Goal: Information Seeking & Learning: Find specific page/section

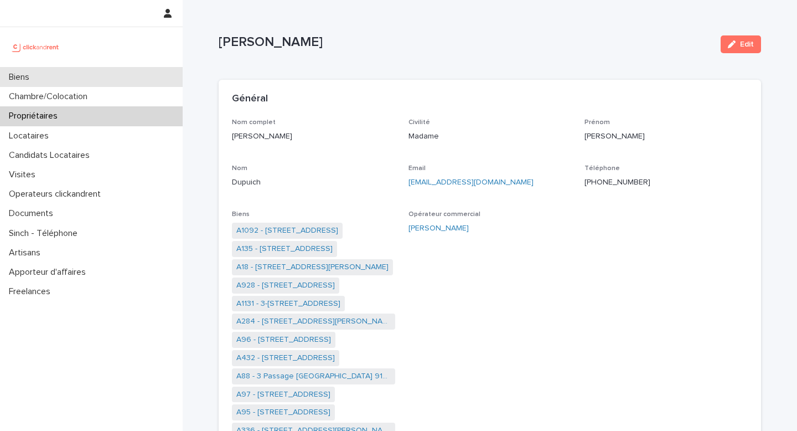
click at [43, 73] on div "Biens" at bounding box center [91, 77] width 183 height 19
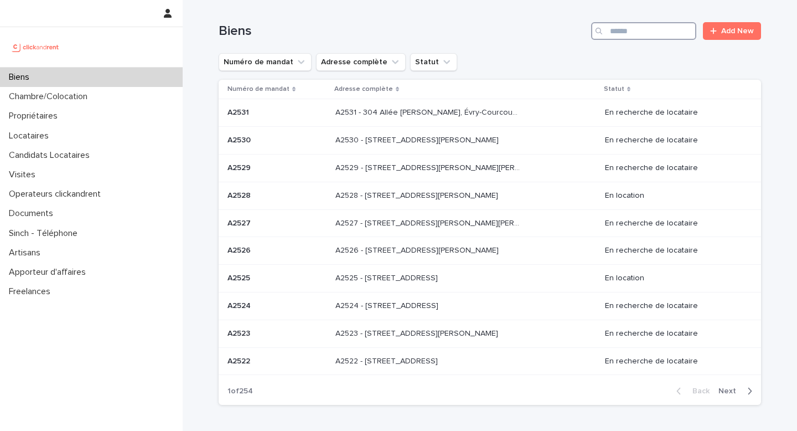
click at [631, 37] on input "Search" at bounding box center [643, 31] width 105 height 18
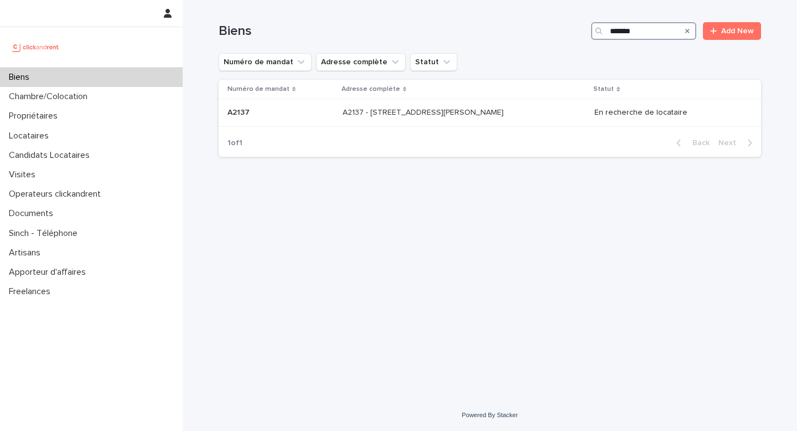
type input "******"
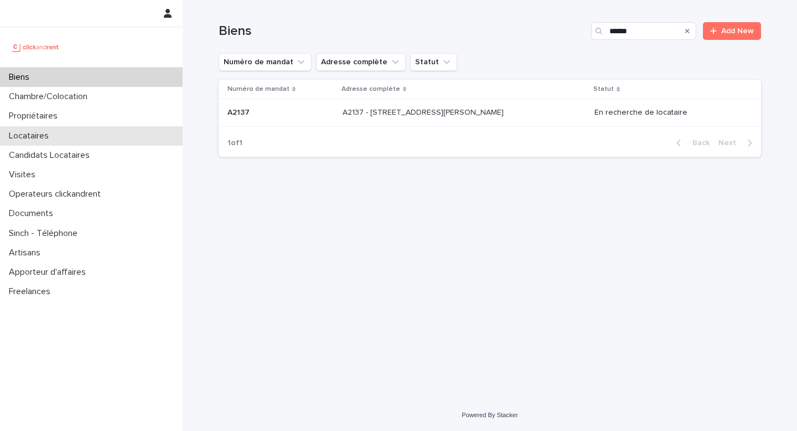
click at [42, 134] on p "Locataires" at bounding box center [30, 136] width 53 height 11
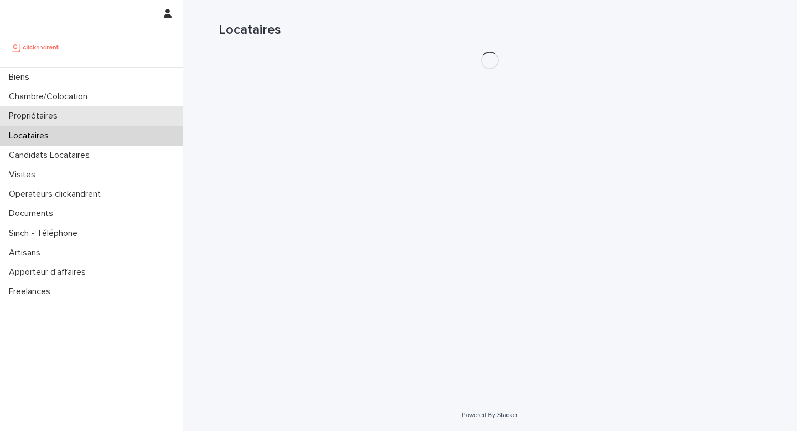
click at [50, 110] on div "Propriétaires" at bounding box center [91, 115] width 183 height 19
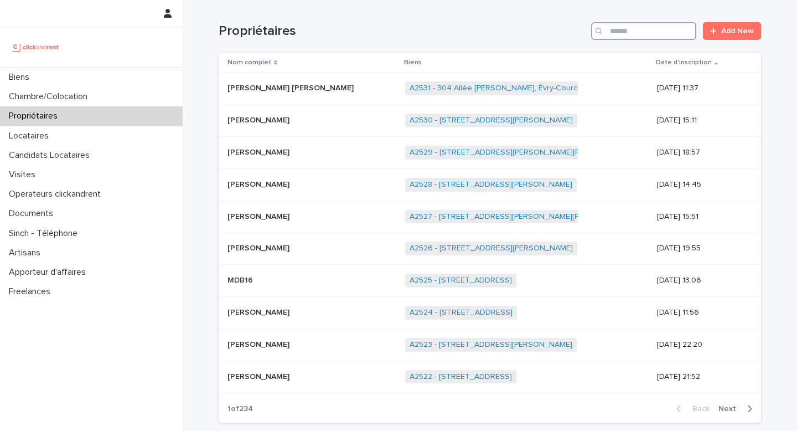
click at [632, 31] on input "Search" at bounding box center [643, 31] width 105 height 18
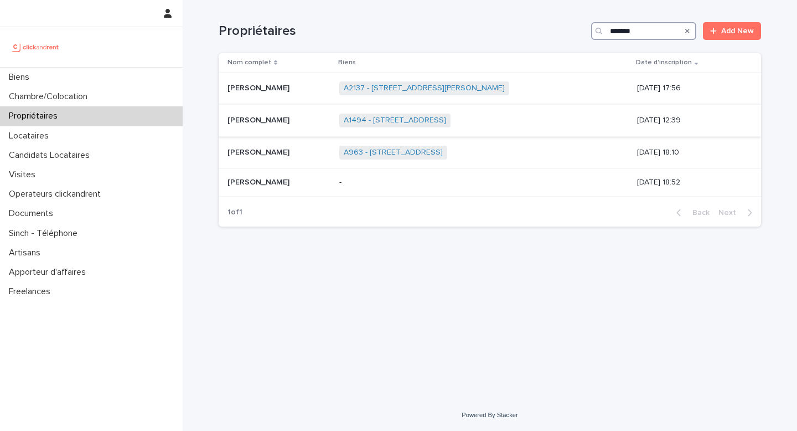
type input "******"
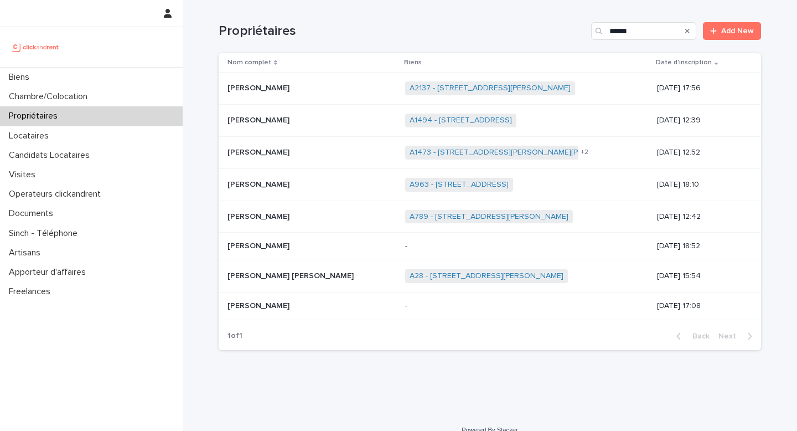
click at [253, 152] on p "[PERSON_NAME]" at bounding box center [260, 152] width 64 height 12
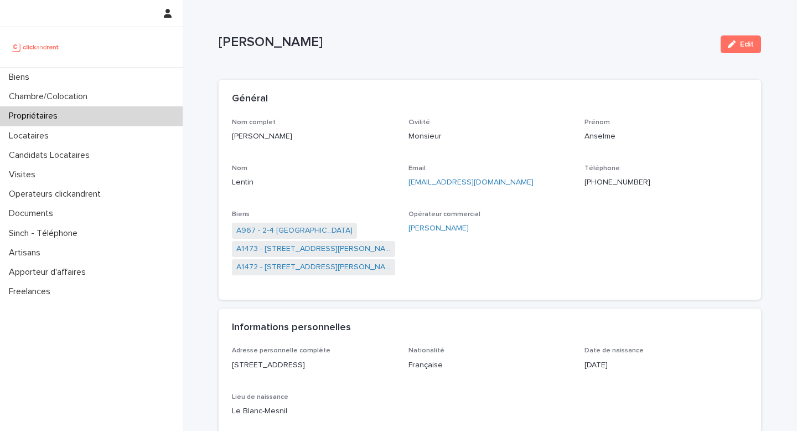
scroll to position [34, 0]
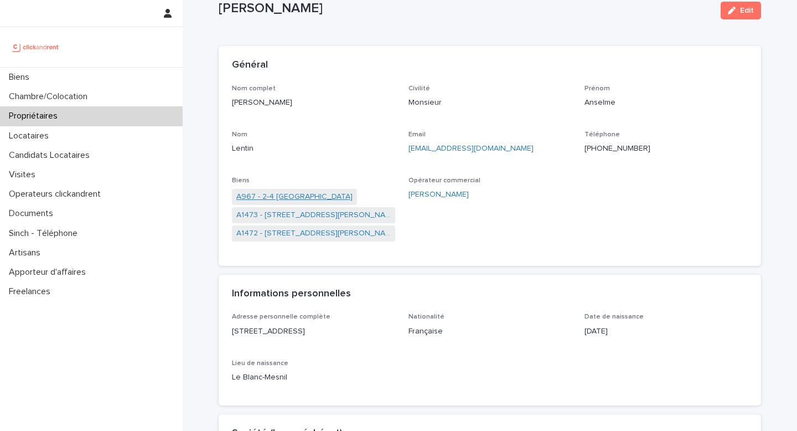
click at [293, 197] on link "A967 - 2-4 [GEOGRAPHIC_DATA]" at bounding box center [294, 197] width 116 height 12
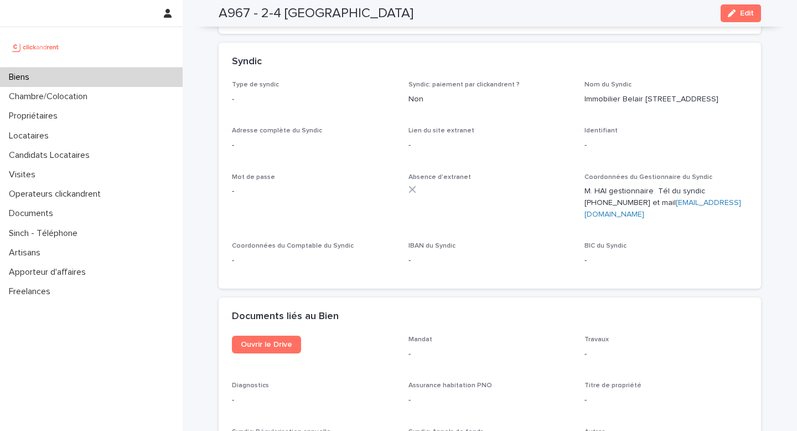
scroll to position [3719, 0]
click at [270, 334] on link "Ouvrir le Drive" at bounding box center [266, 343] width 69 height 18
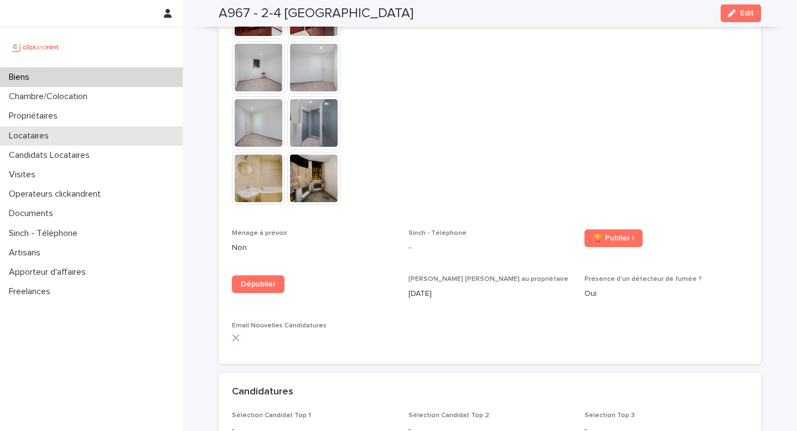
click at [24, 132] on p "Locataires" at bounding box center [30, 136] width 53 height 11
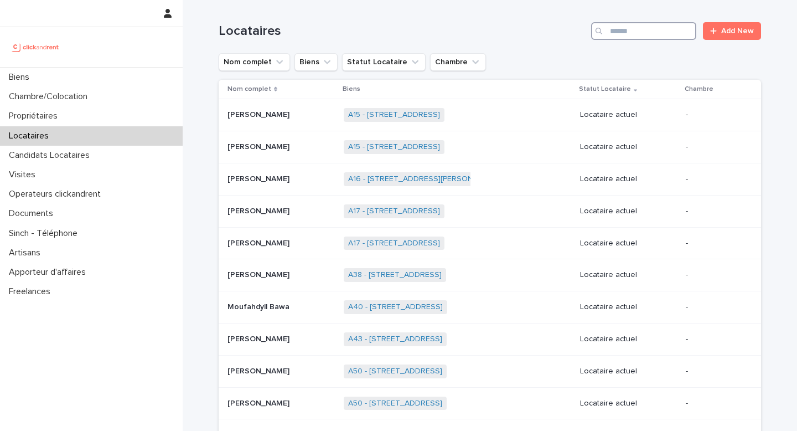
click at [650, 36] on input "Search" at bounding box center [643, 31] width 105 height 18
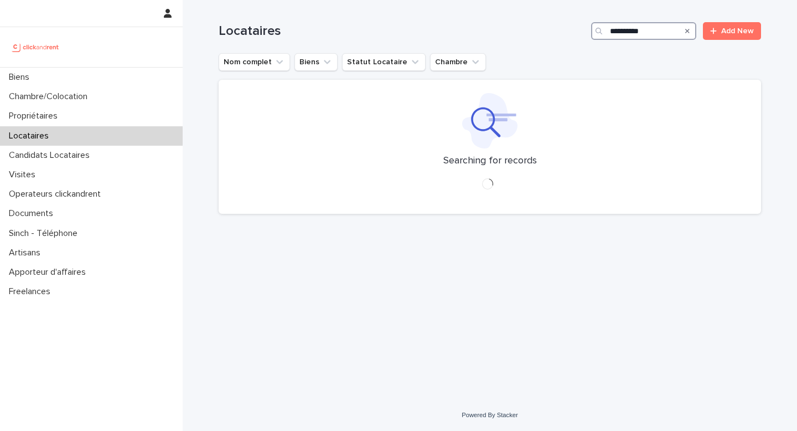
type input "**********"
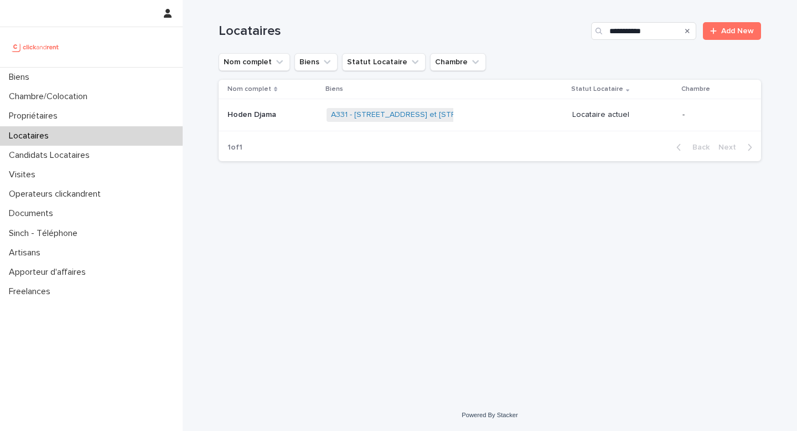
click at [240, 114] on p "Hoden Djama" at bounding box center [253, 114] width 51 height 12
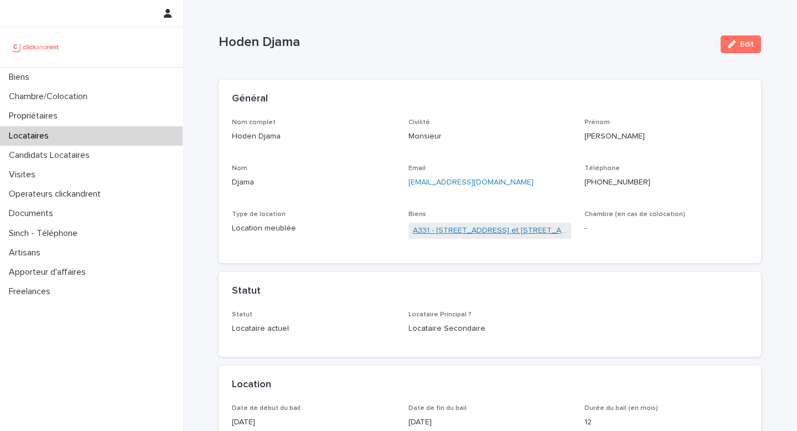
click at [453, 232] on link "A331 - 78 rue de Lannoy et 2 rue Louis Christiaens, Lille 59800" at bounding box center [490, 231] width 154 height 12
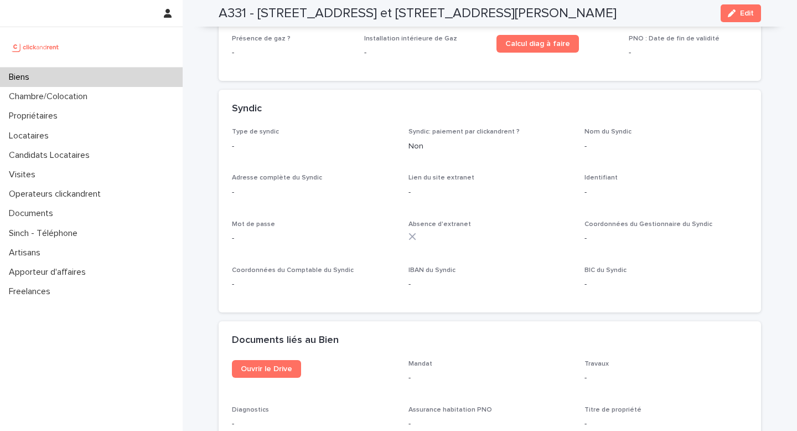
scroll to position [3888, 0]
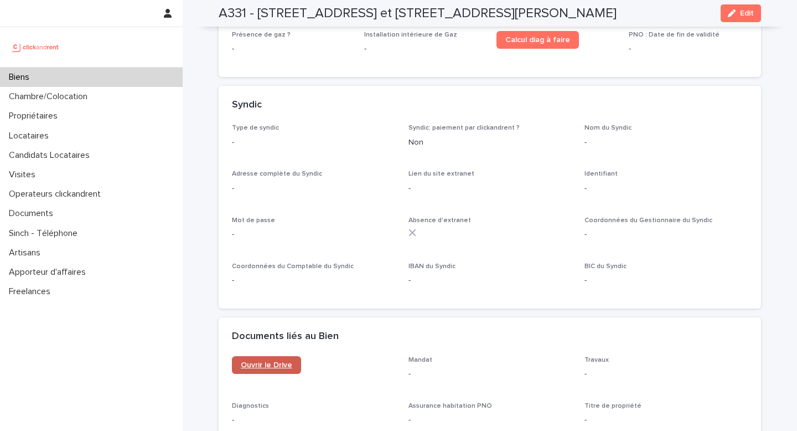
click at [260, 361] on span "Ouvrir le Drive" at bounding box center [266, 365] width 51 height 8
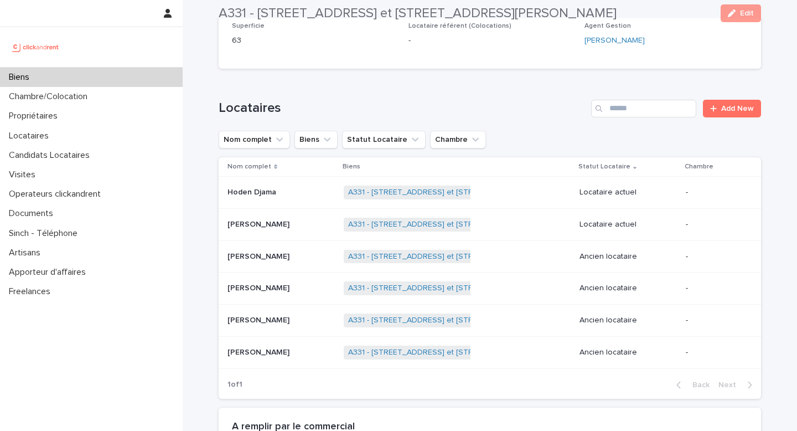
scroll to position [356, 0]
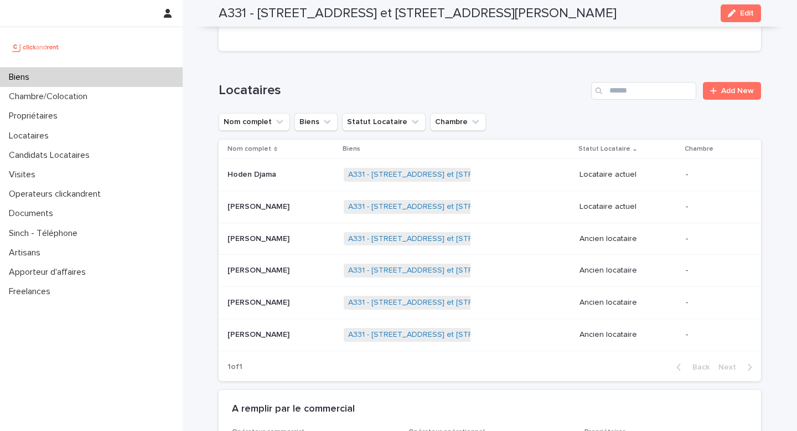
click at [264, 168] on p "Hoden Djama" at bounding box center [253, 174] width 51 height 12
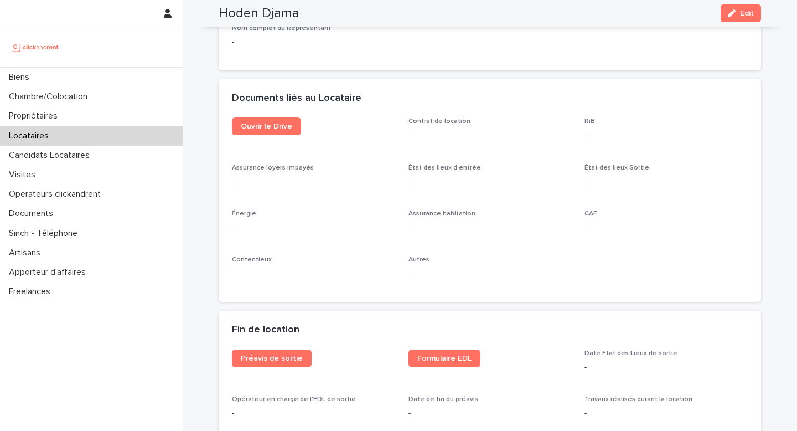
scroll to position [1139, 0]
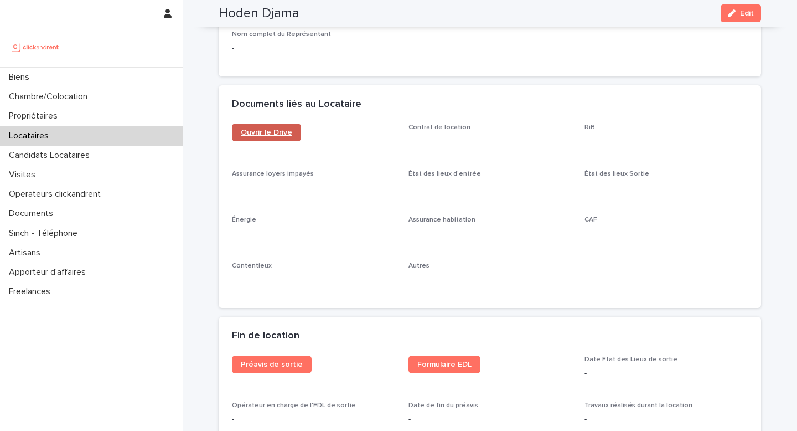
click at [262, 130] on span "Ouvrir le Drive" at bounding box center [266, 132] width 51 height 8
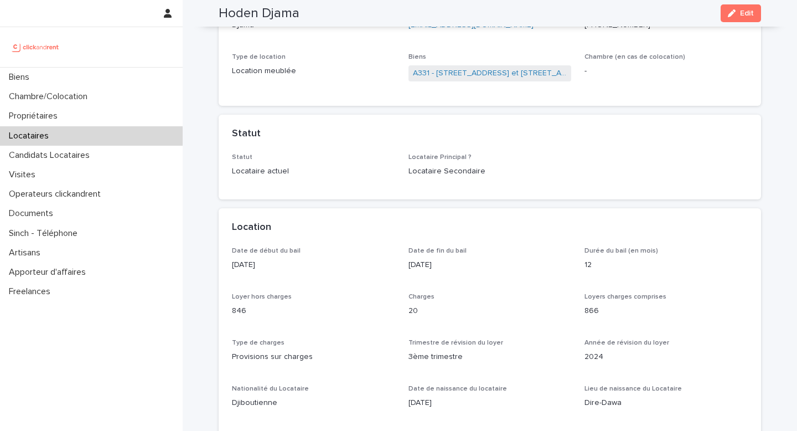
scroll to position [0, 0]
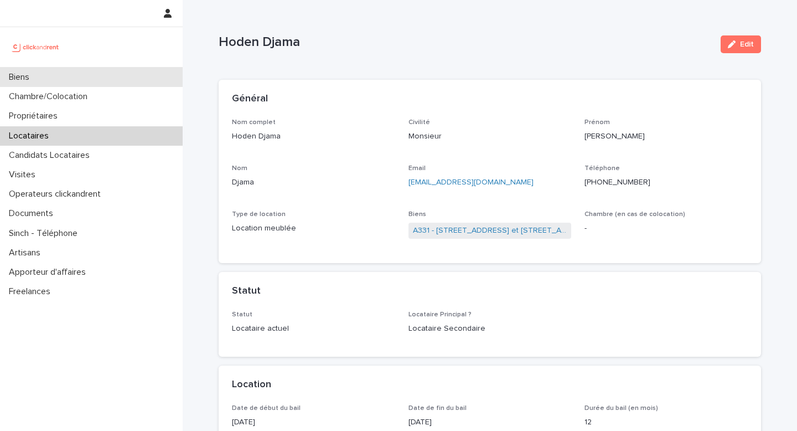
click at [27, 79] on p "Biens" at bounding box center [21, 77] width 34 height 11
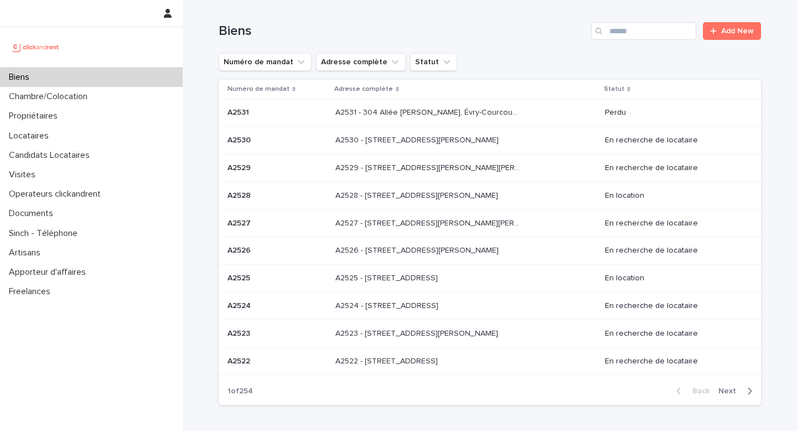
click at [527, 50] on div "Biens Add New" at bounding box center [490, 26] width 543 height 53
click at [364, 110] on p "A2531 - 304 Allée Pablo Neruda, Évry-Courcouronnes 91000" at bounding box center [429, 112] width 187 height 12
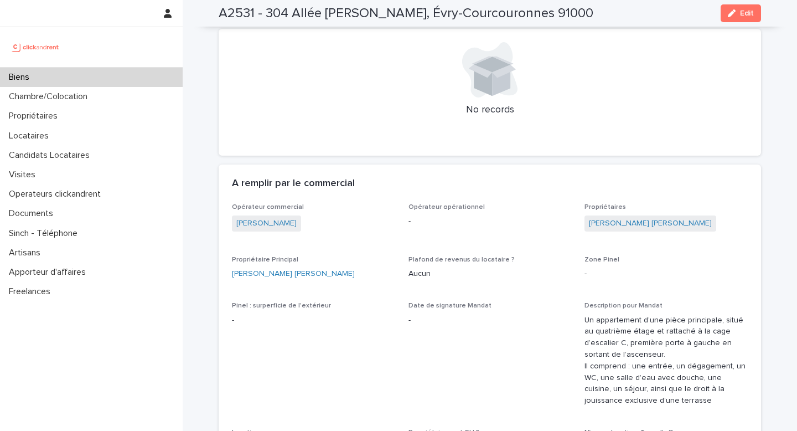
scroll to position [454, 0]
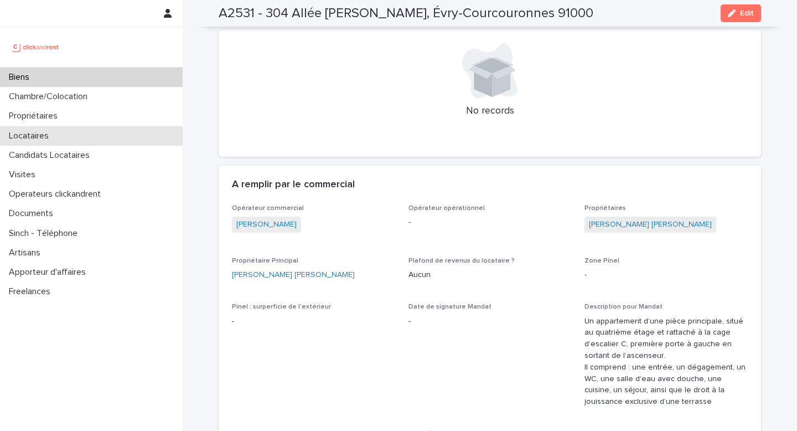
click at [59, 135] on div "Locataires" at bounding box center [91, 135] width 183 height 19
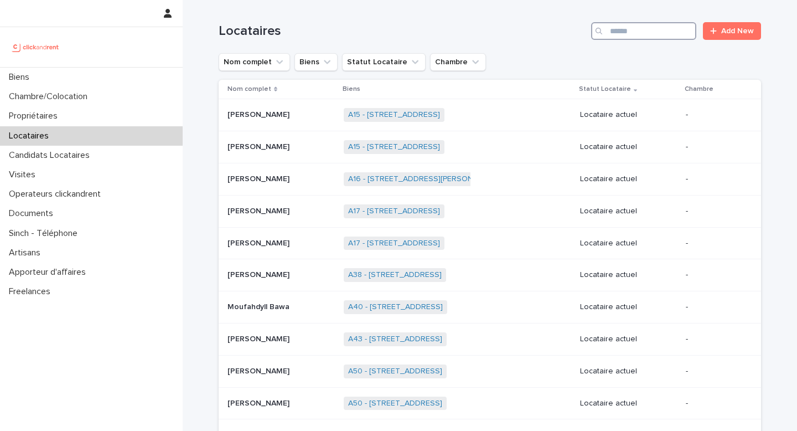
click at [627, 34] on input "Search" at bounding box center [643, 31] width 105 height 18
paste input "*******"
type input "*******"
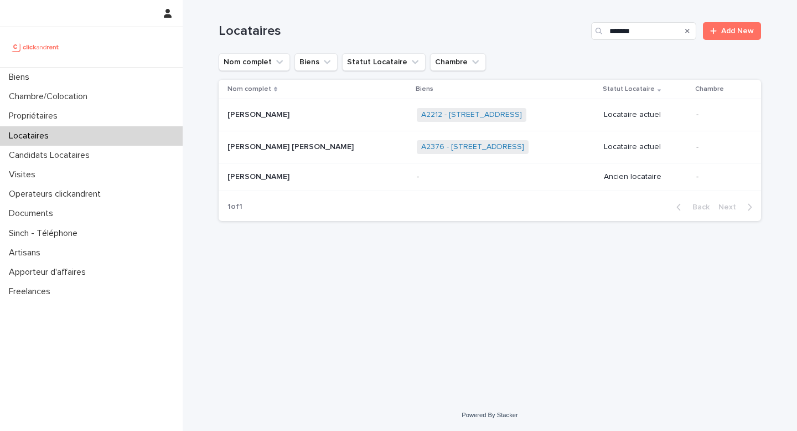
click at [255, 152] on p "[PERSON_NAME]" at bounding box center [292, 146] width 128 height 12
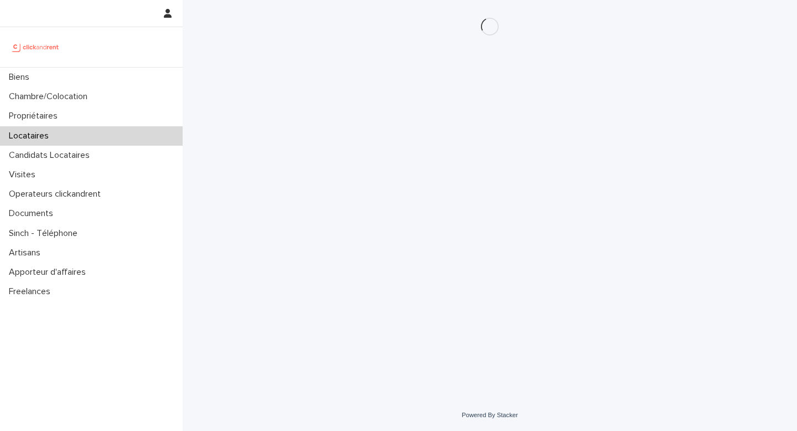
click at [255, 152] on div "Loading... Saving… Loading... Saving…" at bounding box center [490, 186] width 554 height 372
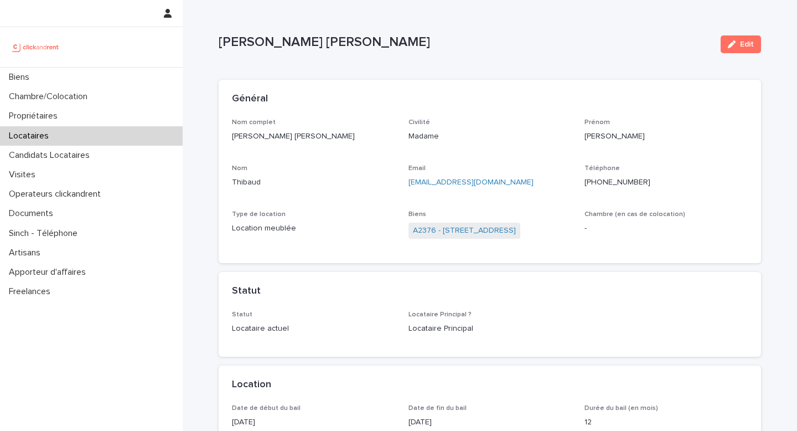
click at [289, 47] on p "[PERSON_NAME]" at bounding box center [465, 42] width 493 height 16
copy div "Anne Solene Thibaud Edit Sorry, there was an error saving your record. Please t…"
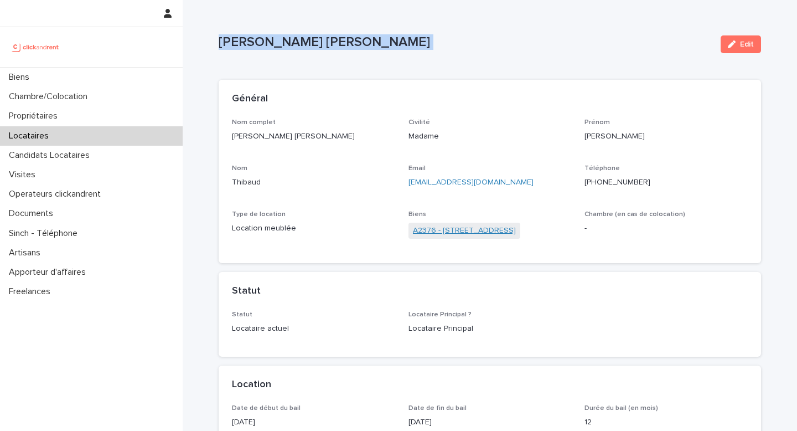
click at [508, 230] on link "A2376 - [STREET_ADDRESS]" at bounding box center [464, 231] width 103 height 12
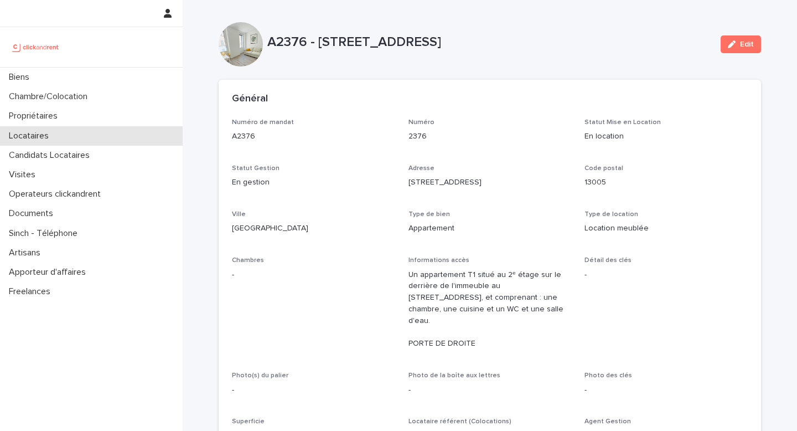
click at [54, 137] on p "Locataires" at bounding box center [30, 136] width 53 height 11
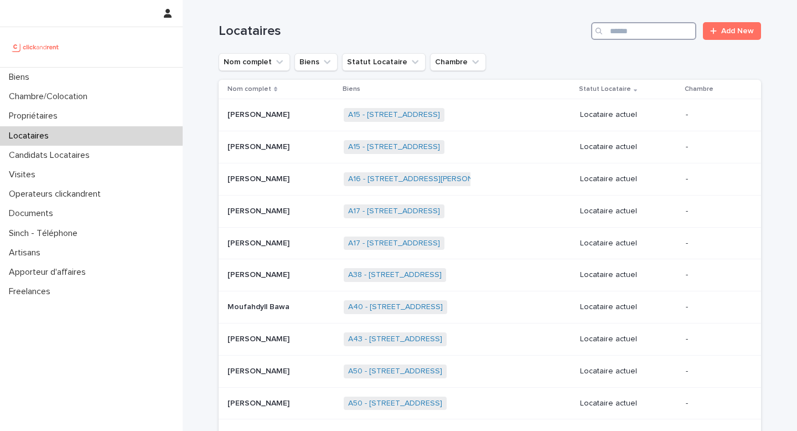
click at [641, 38] on input "Search" at bounding box center [643, 31] width 105 height 18
type input "******"
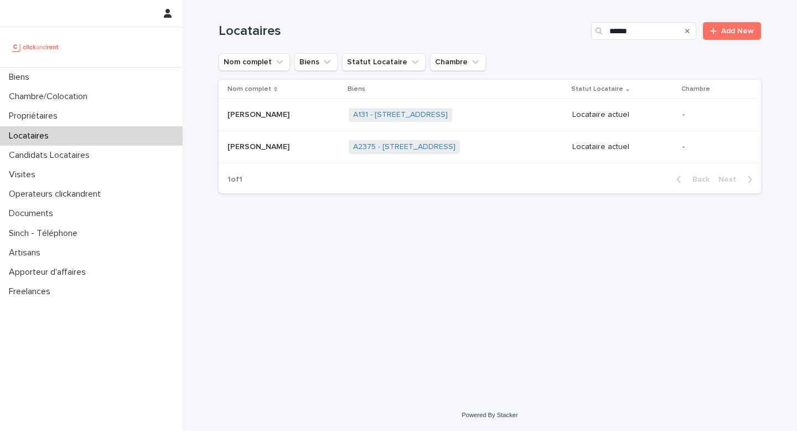
click at [255, 152] on p "[PERSON_NAME]" at bounding box center [260, 146] width 64 height 12
